Goal: Information Seeking & Learning: Learn about a topic

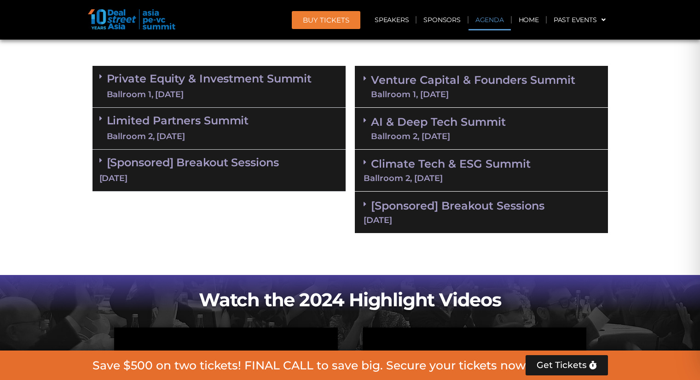
scroll to position [460, 0]
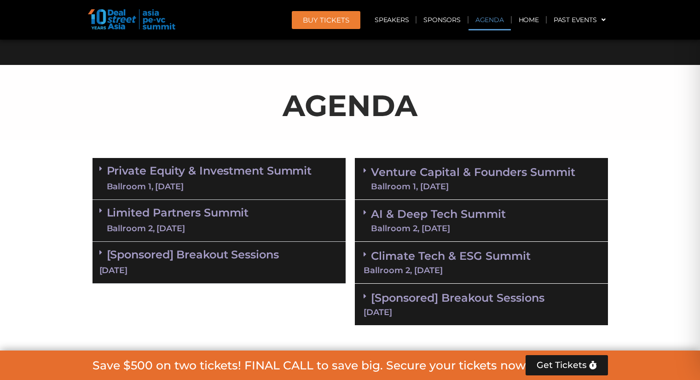
click at [650, 172] on section "Private Equity & Investment Summit Ballroom 1, [DATE] 8:00 am – 9:00 am | Regis…" at bounding box center [350, 241] width 700 height 177
click at [478, 184] on div "Ballroom 1, [DATE]" at bounding box center [473, 186] width 204 height 8
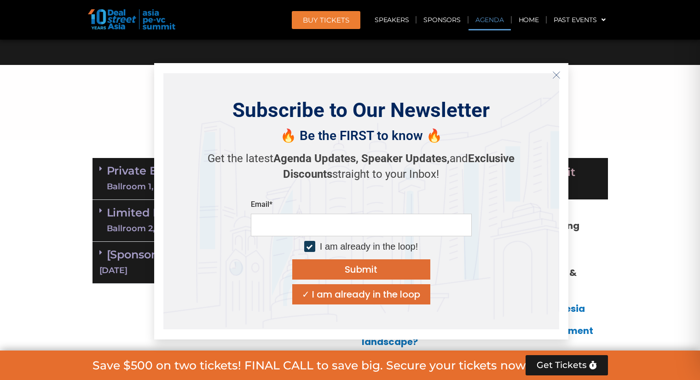
click at [556, 75] on line "Close" at bounding box center [556, 74] width 6 height 6
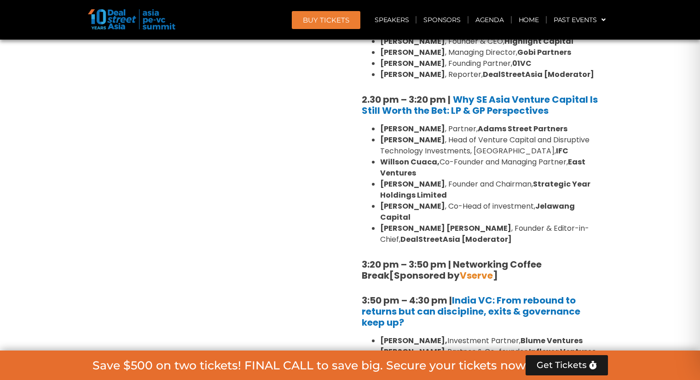
scroll to position [1427, 0]
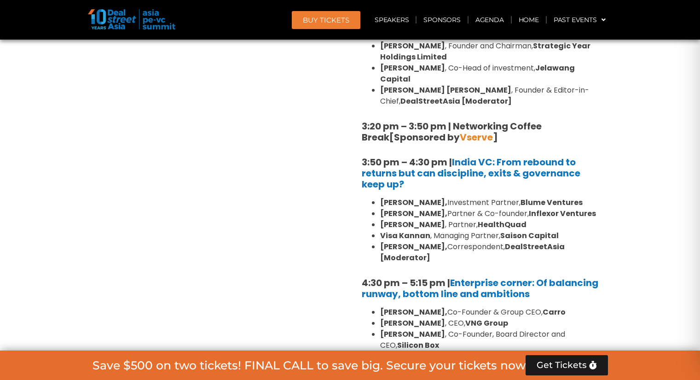
click at [419, 208] on b "[PERSON_NAME]," at bounding box center [413, 213] width 67 height 11
click at [413, 185] on div at bounding box center [413, 185] width 0 height 0
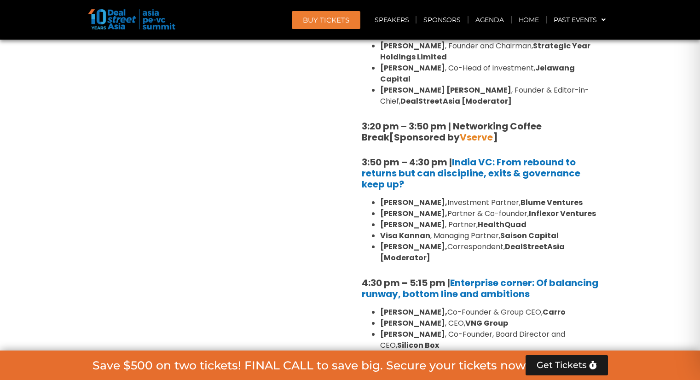
click at [383, 208] on li "[PERSON_NAME], Partner & Co-founder, Inflexor Ventures" at bounding box center [490, 213] width 221 height 11
click at [407, 219] on strong "[PERSON_NAME]" at bounding box center [412, 224] width 65 height 11
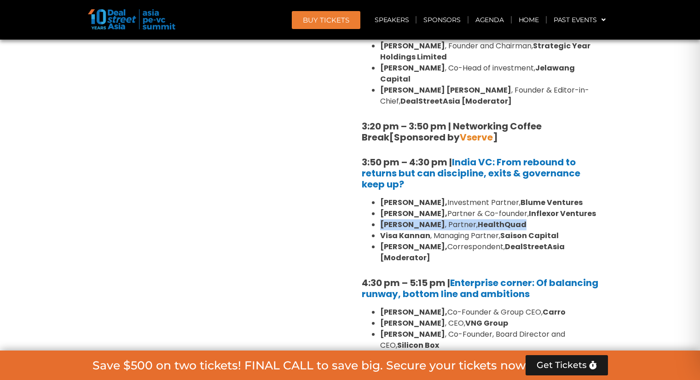
click at [407, 219] on strong "[PERSON_NAME]" at bounding box center [412, 224] width 65 height 11
click at [422, 230] on strong "Visa Kannan" at bounding box center [405, 235] width 50 height 11
click at [402, 241] on b "[PERSON_NAME]," at bounding box center [413, 246] width 67 height 11
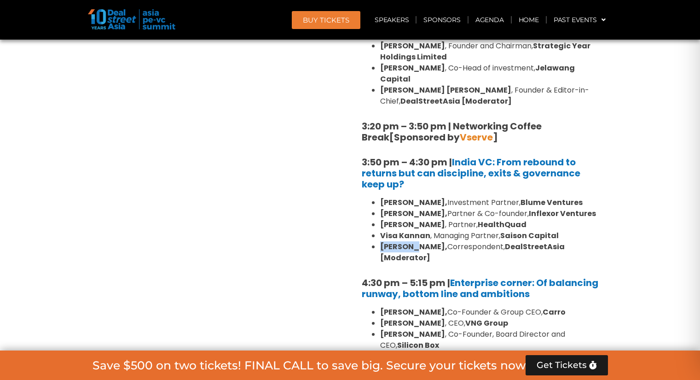
click at [402, 241] on b "[PERSON_NAME]," at bounding box center [413, 246] width 67 height 11
click at [471, 241] on li "[PERSON_NAME], Correspondent, DealStreetAsia [Moderator]" at bounding box center [490, 252] width 221 height 22
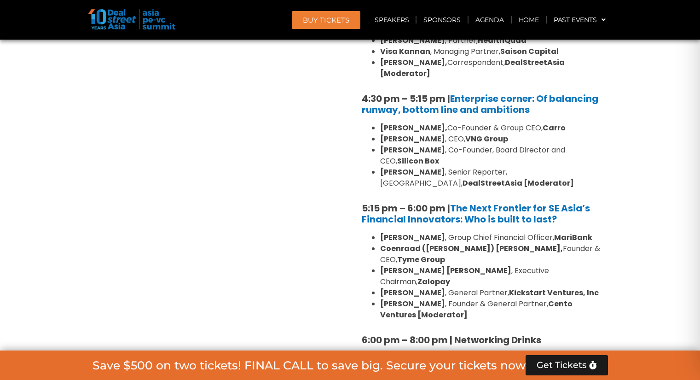
scroll to position [1703, 0]
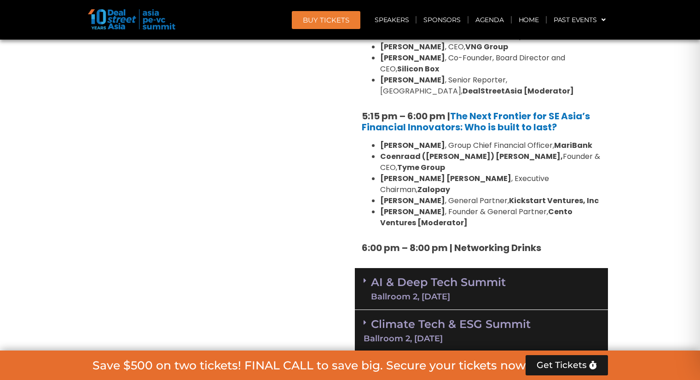
click at [430, 241] on strong "6:00 pm – 8:00 pm | Networking Drinks" at bounding box center [451, 247] width 179 height 13
click at [394, 352] on div "[Sponsored] Breakout Sessions [DATE]" at bounding box center [481, 373] width 253 height 42
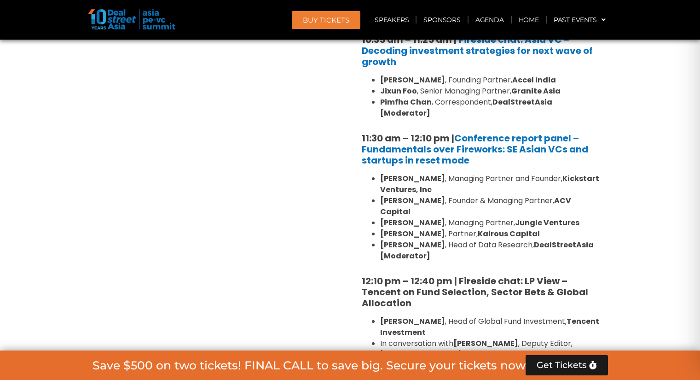
scroll to position [782, 0]
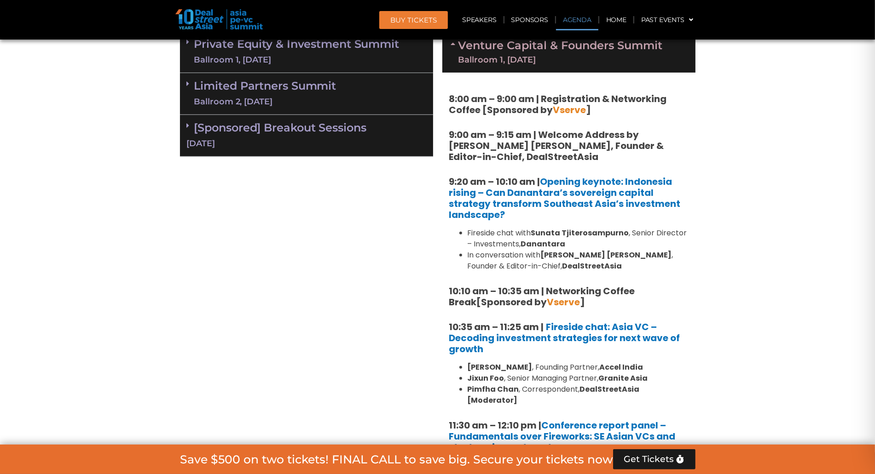
scroll to position [644, 0]
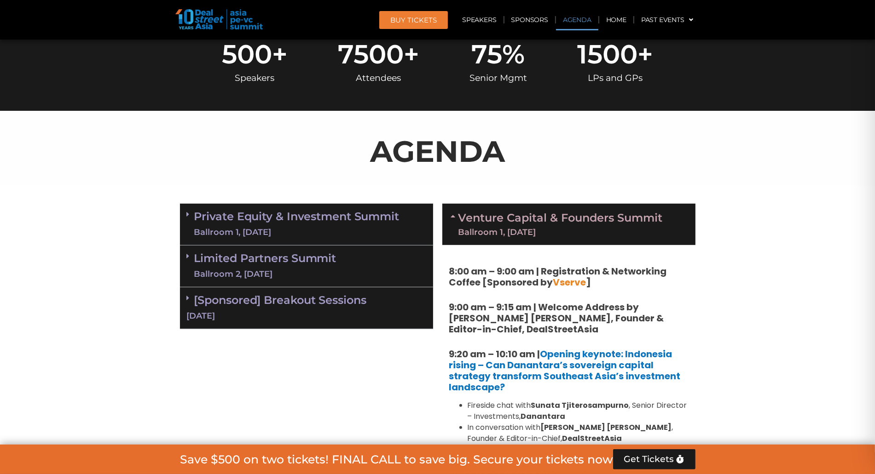
scroll to position [587, 0]
